Goal: Book appointment/travel/reservation

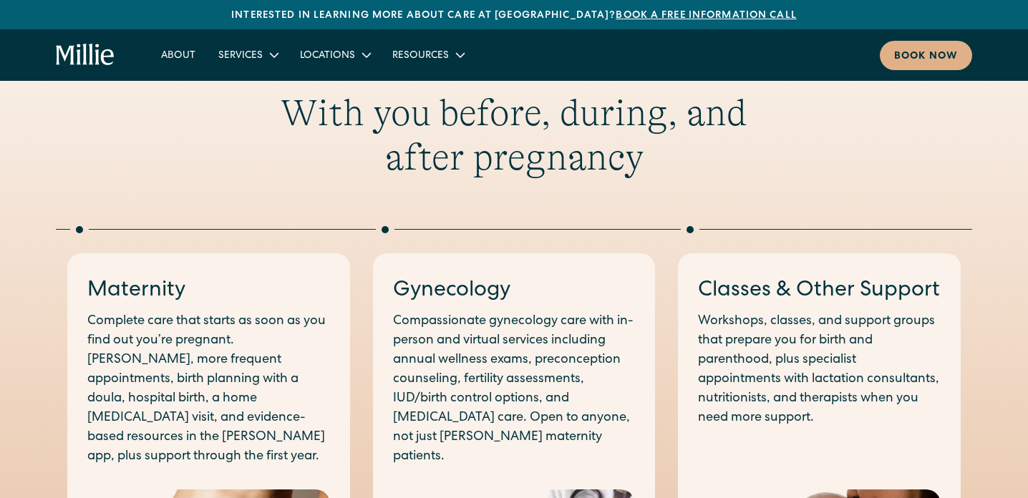
scroll to position [493, 0]
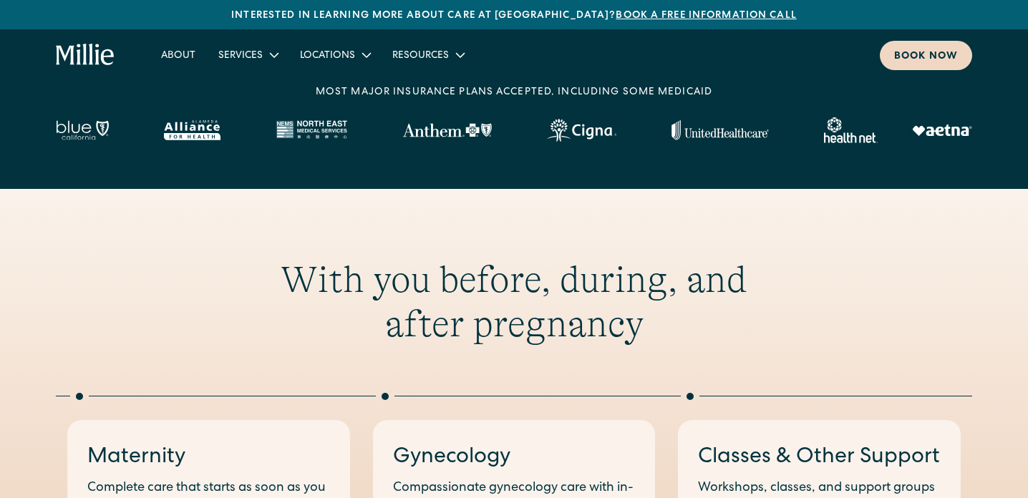
click at [913, 57] on div "Book now" at bounding box center [926, 56] width 64 height 15
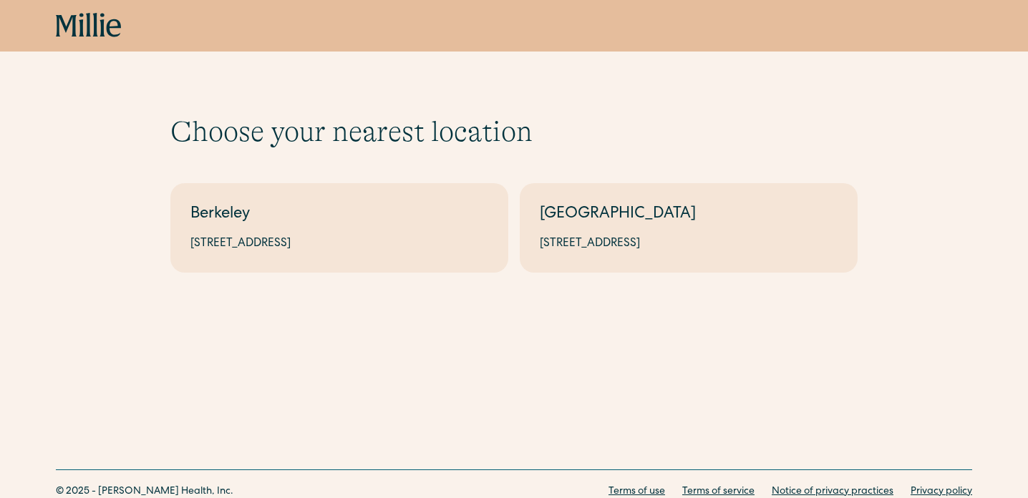
click at [74, 32] on icon "home" at bounding box center [66, 25] width 21 height 21
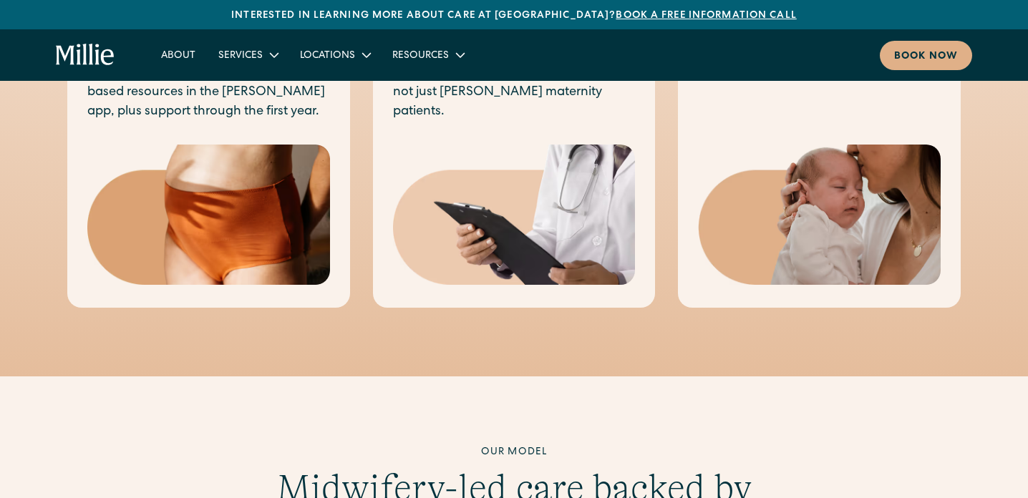
scroll to position [247, 0]
